Goal: Download file/media

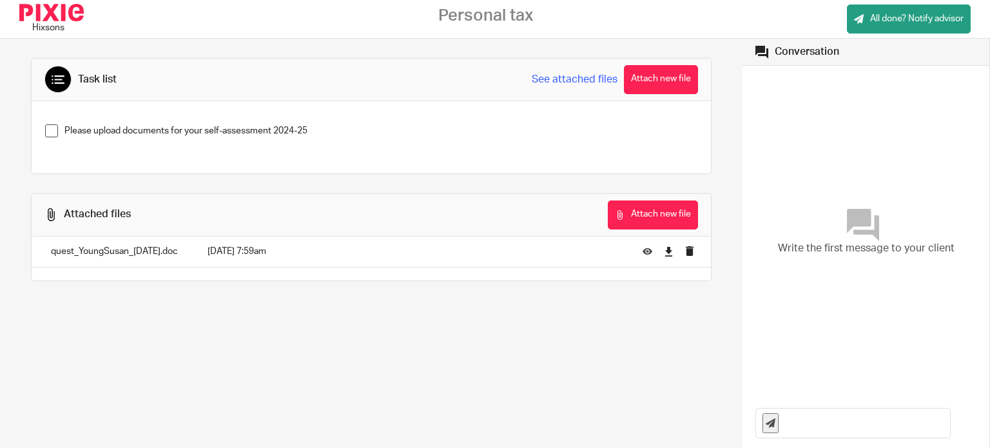
click at [118, 253] on p "quest_YoungSusan_[DATE].doc" at bounding box center [116, 251] width 131 height 13
click at [71, 255] on p "quest_YoungSusan_[DATE].doc" at bounding box center [116, 251] width 131 height 13
click at [664, 247] on icon at bounding box center [669, 252] width 10 height 10
click at [144, 230] on div "Attached files Attach new file" at bounding box center [371, 215] width 679 height 43
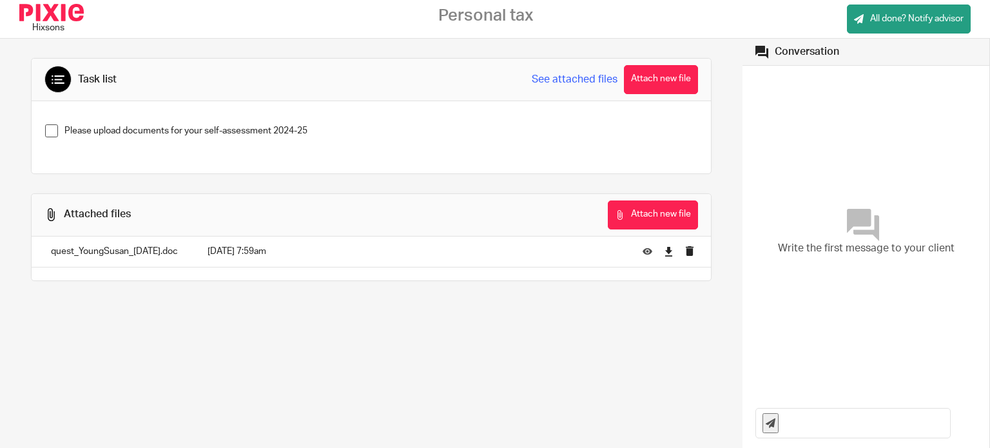
click at [130, 255] on p "quest_YoungSusan_[DATE].doc" at bounding box center [116, 251] width 131 height 13
click at [664, 249] on icon at bounding box center [669, 252] width 10 height 10
click at [643, 250] on icon at bounding box center [648, 252] width 10 height 10
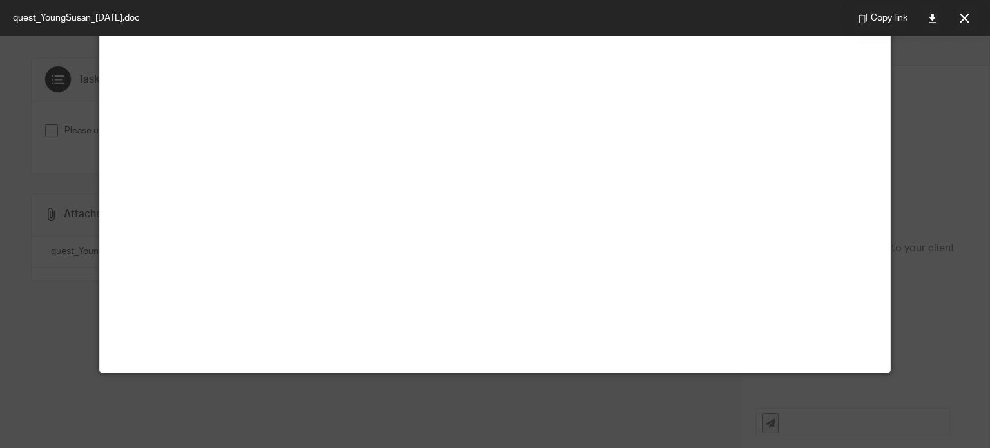
scroll to position [90, 0]
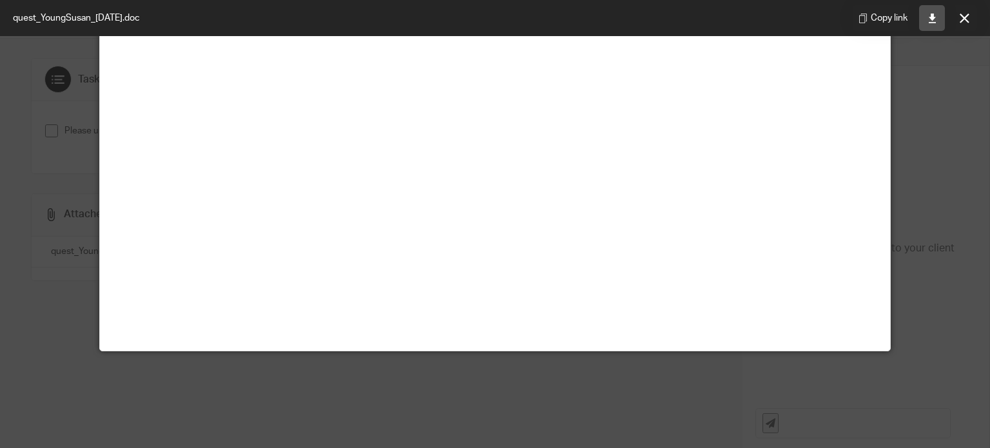
click at [932, 8] on link at bounding box center [932, 18] width 26 height 26
click at [965, 15] on icon at bounding box center [965, 19] width 10 height 10
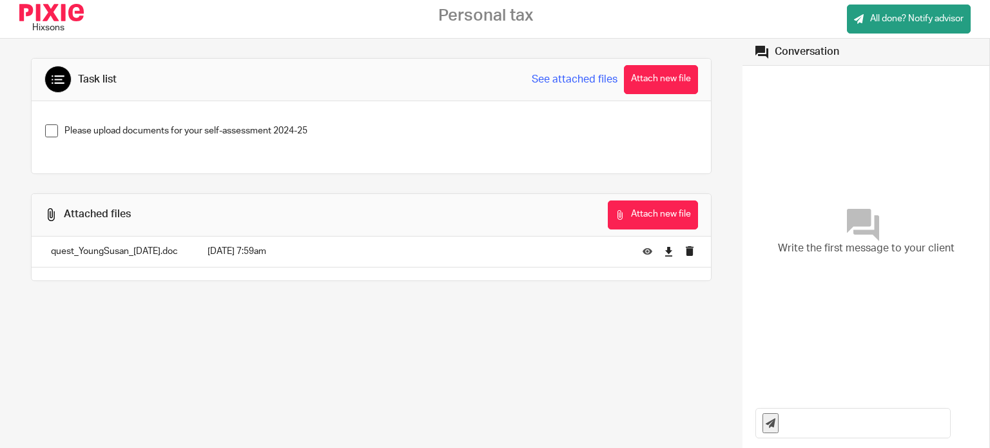
click at [58, 79] on icon at bounding box center [58, 79] width 13 height 13
click at [643, 252] on icon at bounding box center [648, 252] width 10 height 10
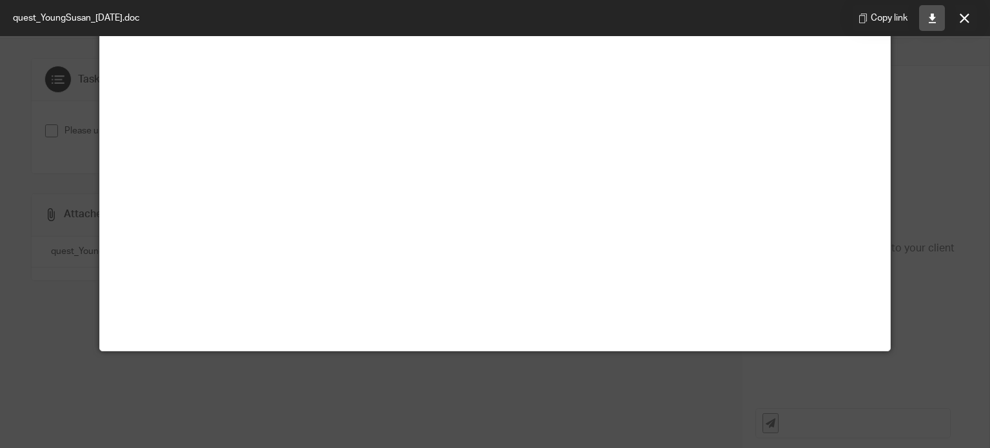
click at [934, 10] on link at bounding box center [932, 18] width 26 height 26
click at [546, 371] on div at bounding box center [495, 224] width 990 height 448
click at [968, 24] on button at bounding box center [964, 18] width 26 height 26
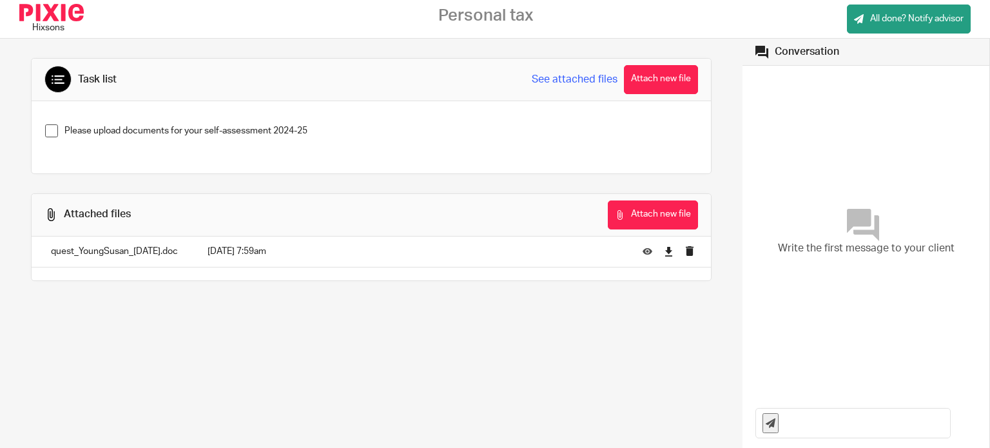
click at [928, 111] on div "Write the first message to your client" at bounding box center [865, 232] width 221 height 320
click at [63, 78] on icon at bounding box center [58, 79] width 13 height 13
click at [52, 216] on icon at bounding box center [50, 214] width 13 height 13
click at [71, 252] on p "quest_YoungSusan_[DATE].doc" at bounding box center [116, 251] width 131 height 13
click at [664, 257] on link at bounding box center [669, 251] width 10 height 13
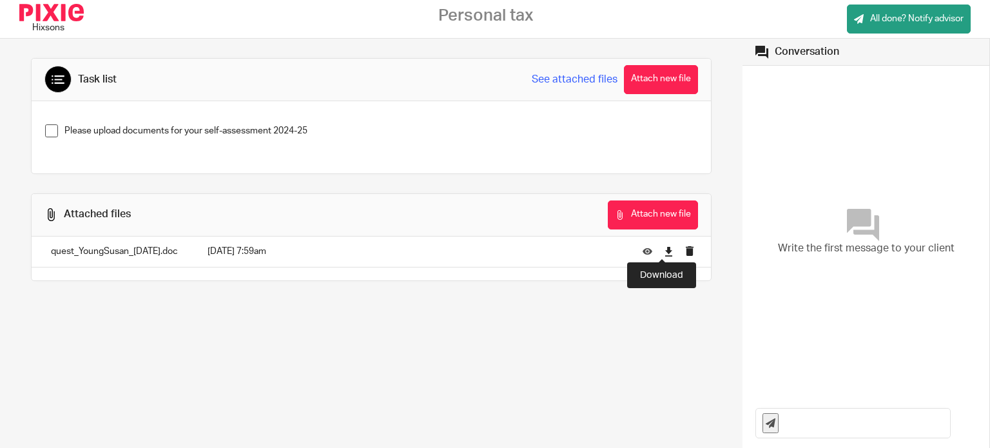
click at [664, 253] on icon at bounding box center [669, 252] width 10 height 10
click at [664, 255] on icon at bounding box center [669, 252] width 10 height 10
click at [64, 78] on icon at bounding box center [58, 79] width 13 height 13
click at [55, 30] on div "Hixsons" at bounding box center [48, 27] width 32 height 13
click at [41, 15] on img at bounding box center [51, 12] width 64 height 17
